Goal: Find specific page/section: Find specific page/section

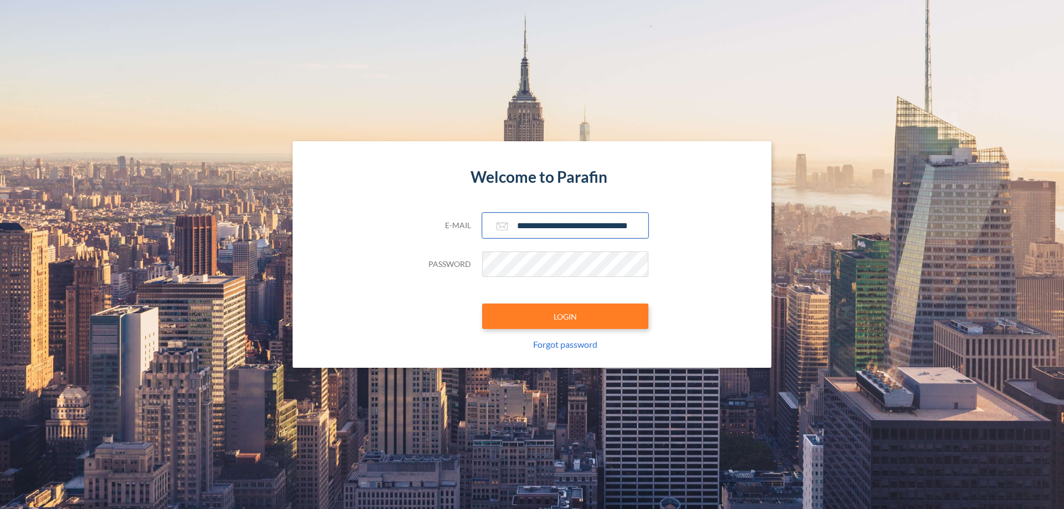
type input "**********"
click at [565, 316] on button "LOGIN" at bounding box center [565, 316] width 166 height 25
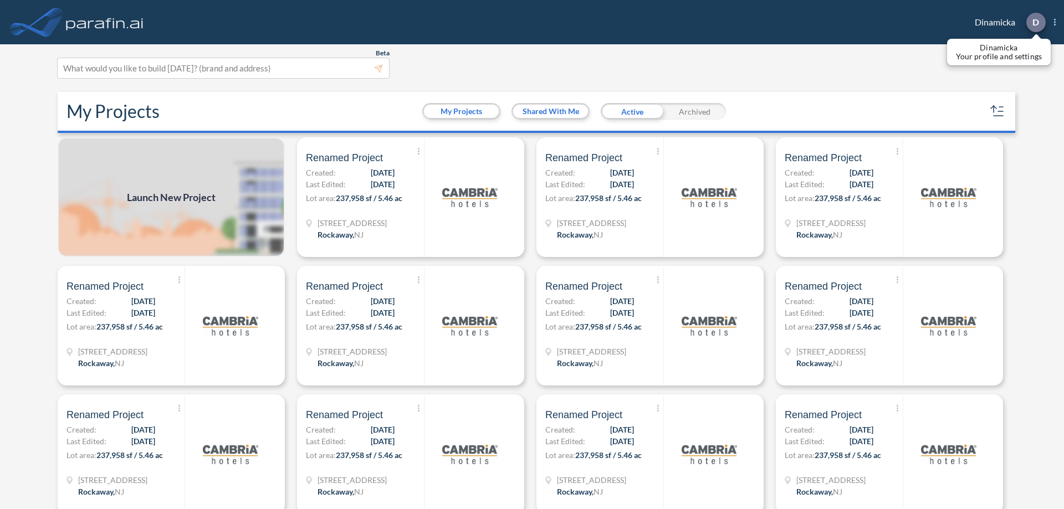
click at [1035, 22] on p "D" at bounding box center [1035, 22] width 7 height 10
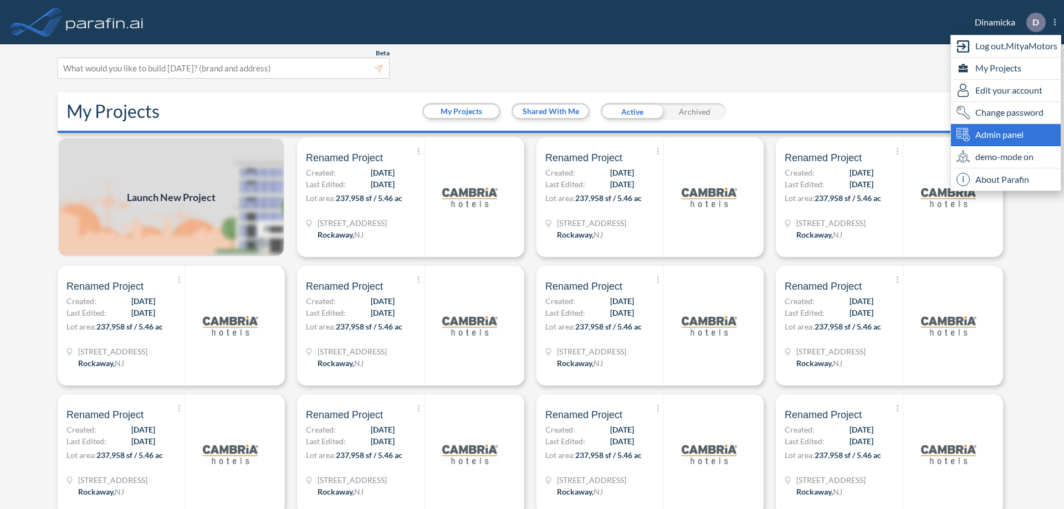
click at [1005, 135] on span "Admin panel" at bounding box center [999, 134] width 48 height 13
